Goal: Navigation & Orientation: Find specific page/section

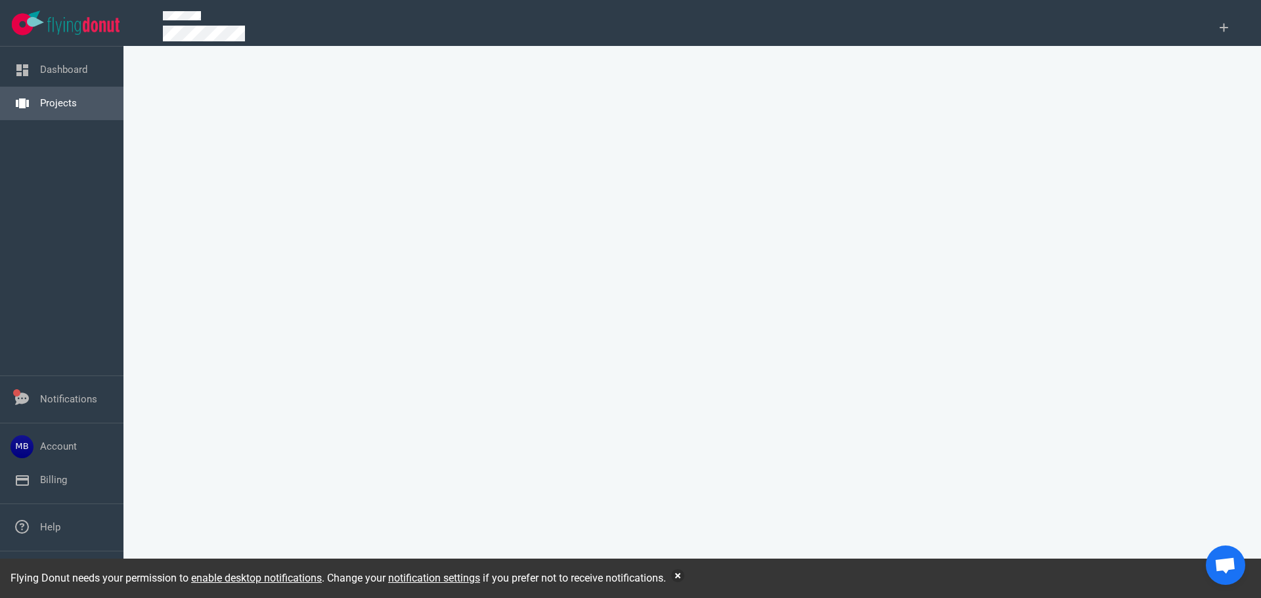
click at [45, 105] on link "Projects" at bounding box center [58, 103] width 37 height 12
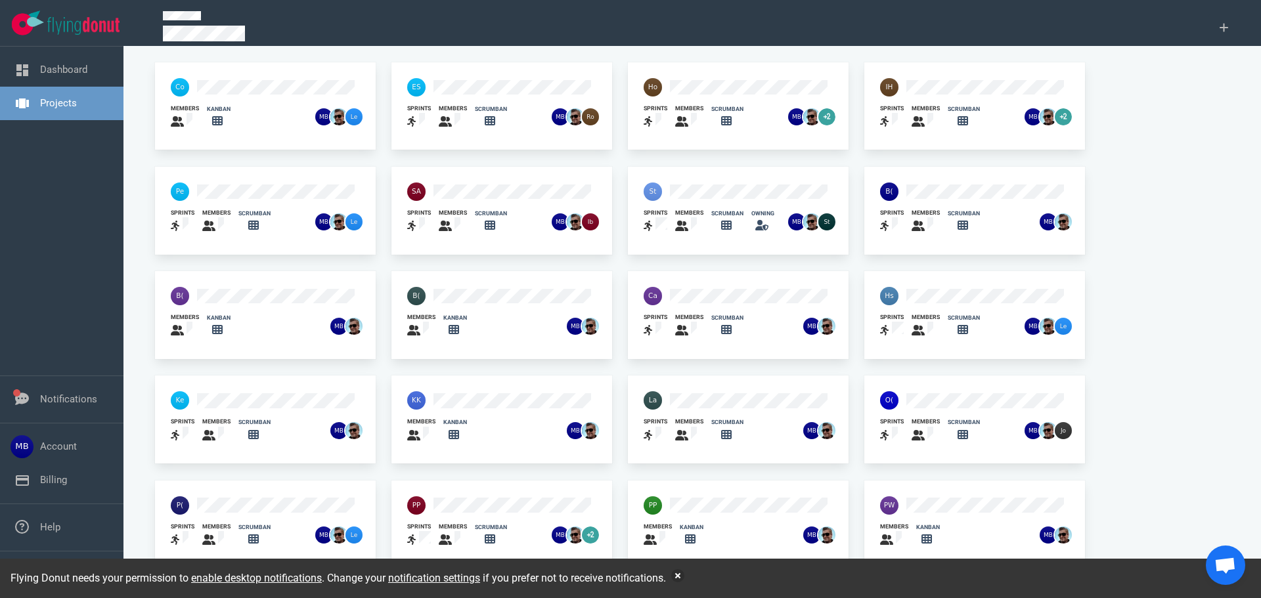
click at [629, 208] on div "sprints members scrumban owning" at bounding box center [738, 208] width 221 height 83
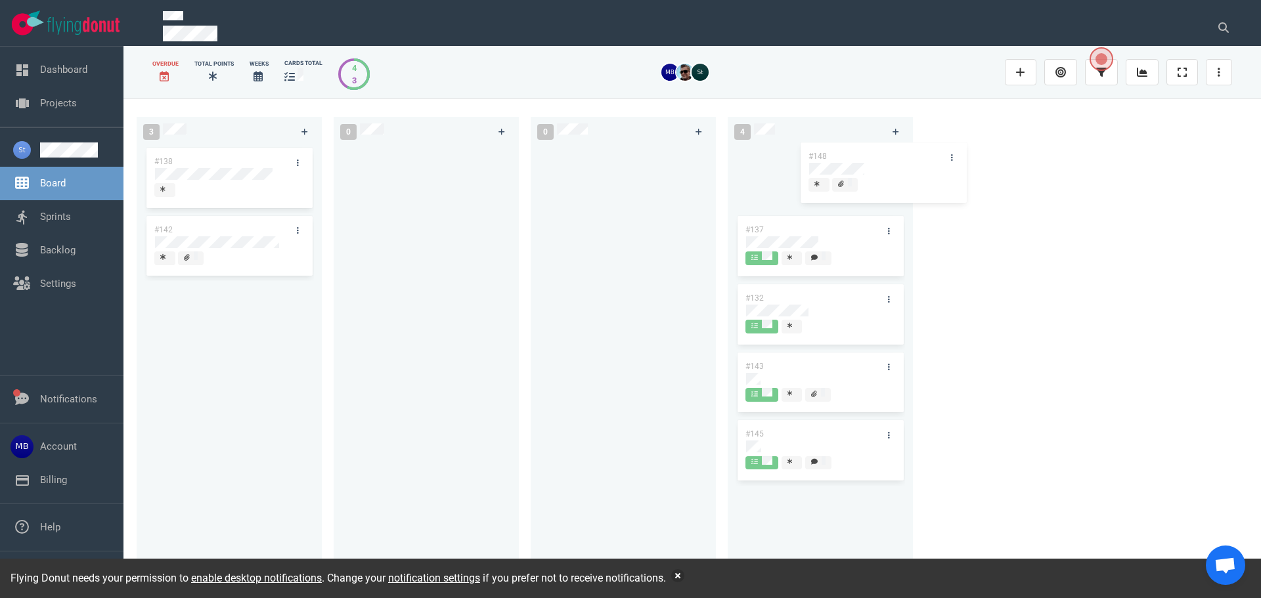
drag, startPoint x: 200, startPoint y: 163, endPoint x: 854, endPoint y: 158, distance: 653.9
click at [854, 158] on div "3 #148 #138 #142 #148 0 0 4 #137 #132 #143 #145" at bounding box center [691, 347] width 1137 height 499
click at [1109, 220] on div "3 #138 #142 0 0 4 #148 #137 #132 #143 #145" at bounding box center [691, 347] width 1137 height 499
drag, startPoint x: 52, startPoint y: 186, endPoint x: 66, endPoint y: 190, distance: 15.0
click at [51, 186] on link "Board" at bounding box center [53, 183] width 26 height 12
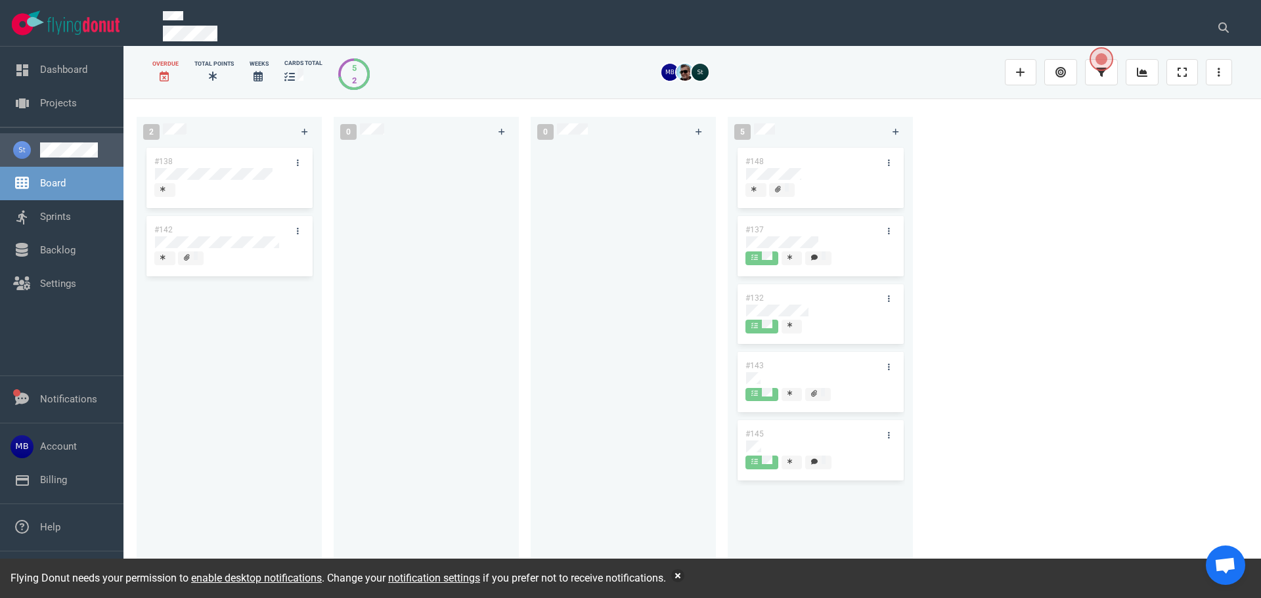
click at [67, 156] on link at bounding box center [76, 149] width 73 height 15
